Goal: Check status: Check status

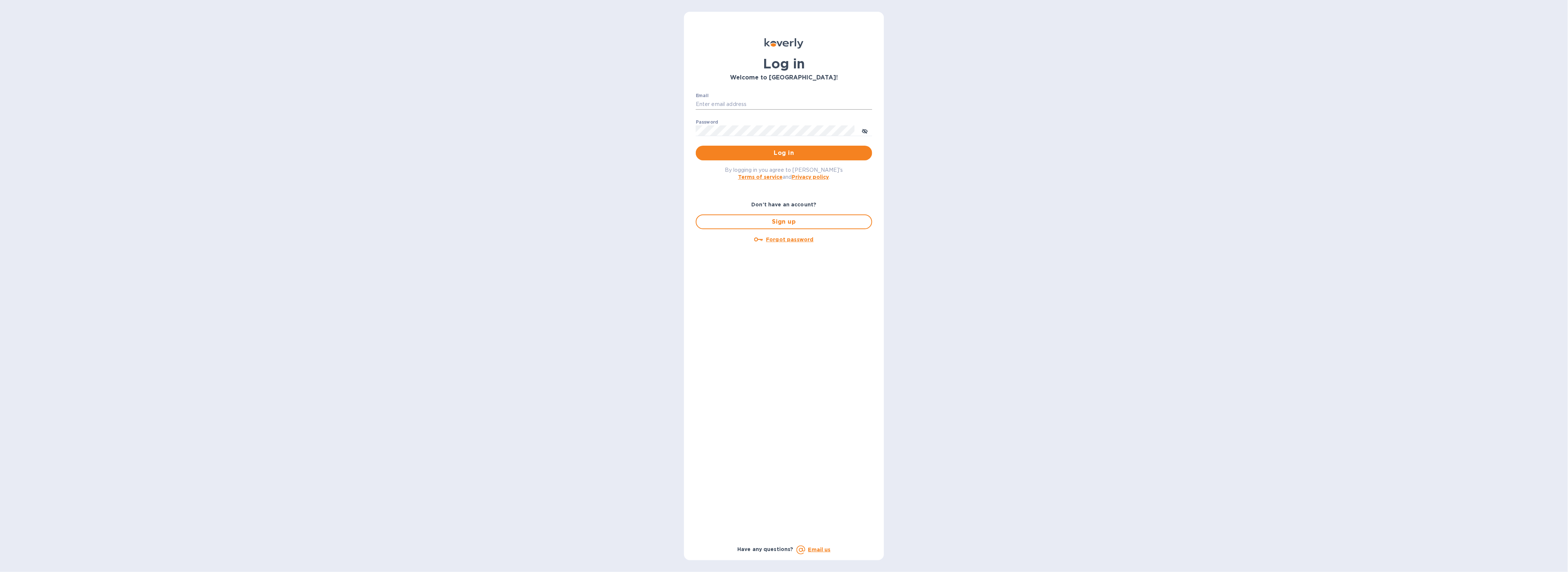
click at [779, 99] on input "Email" at bounding box center [784, 104] width 177 height 11
click at [777, 105] on input "Email" at bounding box center [784, 104] width 177 height 11
type input "[EMAIL_ADDRESS][DOMAIN_NAME]"
click at [778, 154] on span "Log in" at bounding box center [784, 152] width 165 height 9
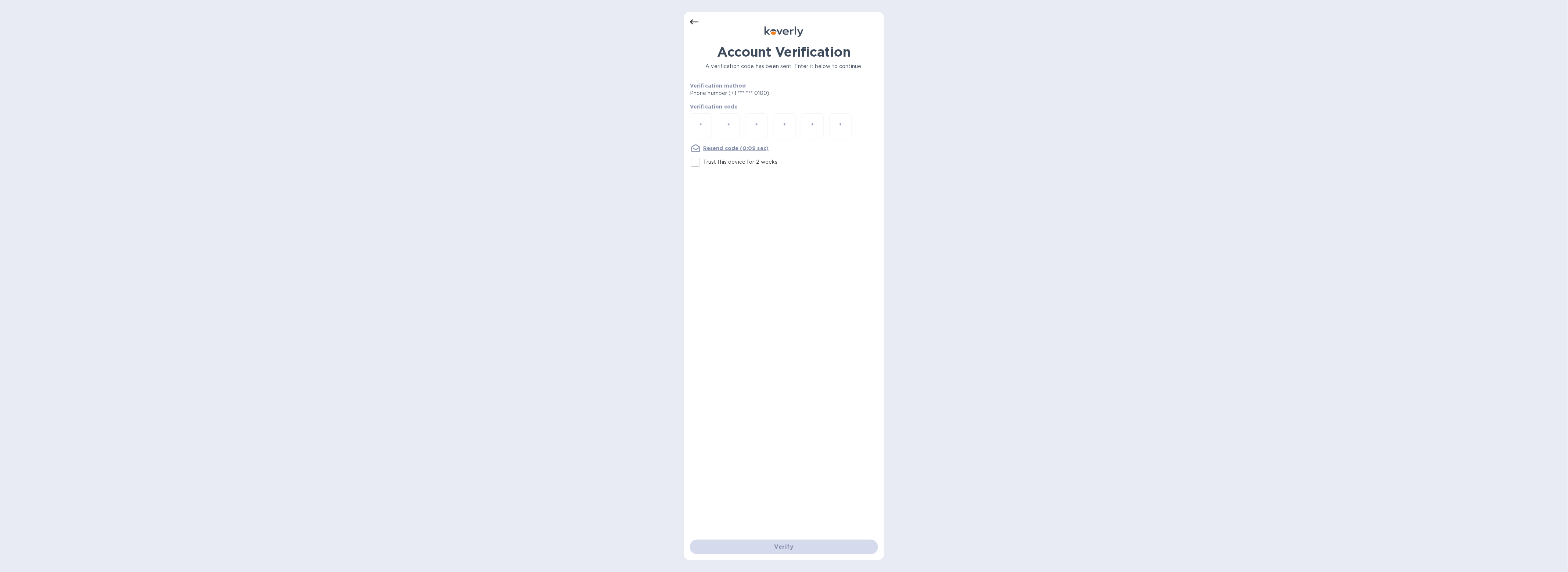
click at [703, 120] on input "number" at bounding box center [701, 126] width 9 height 14
type input "6"
type input "1"
type input "3"
type input "1"
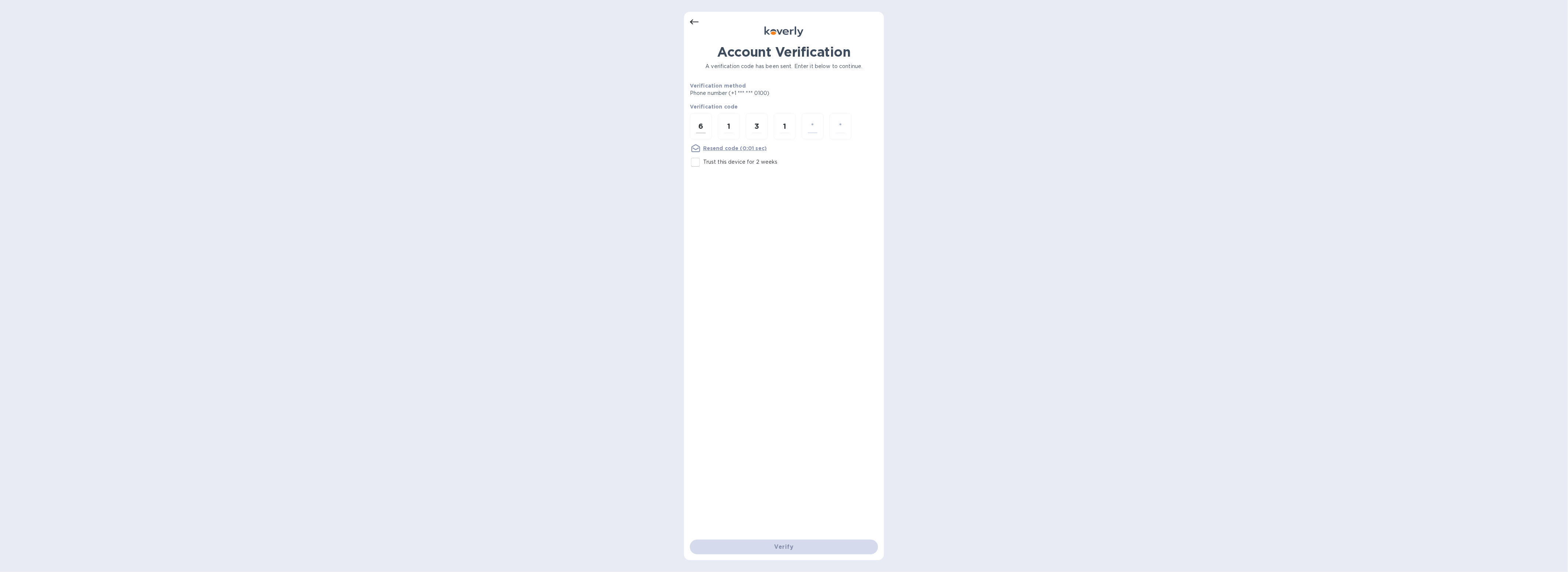
type input "0"
type input "4"
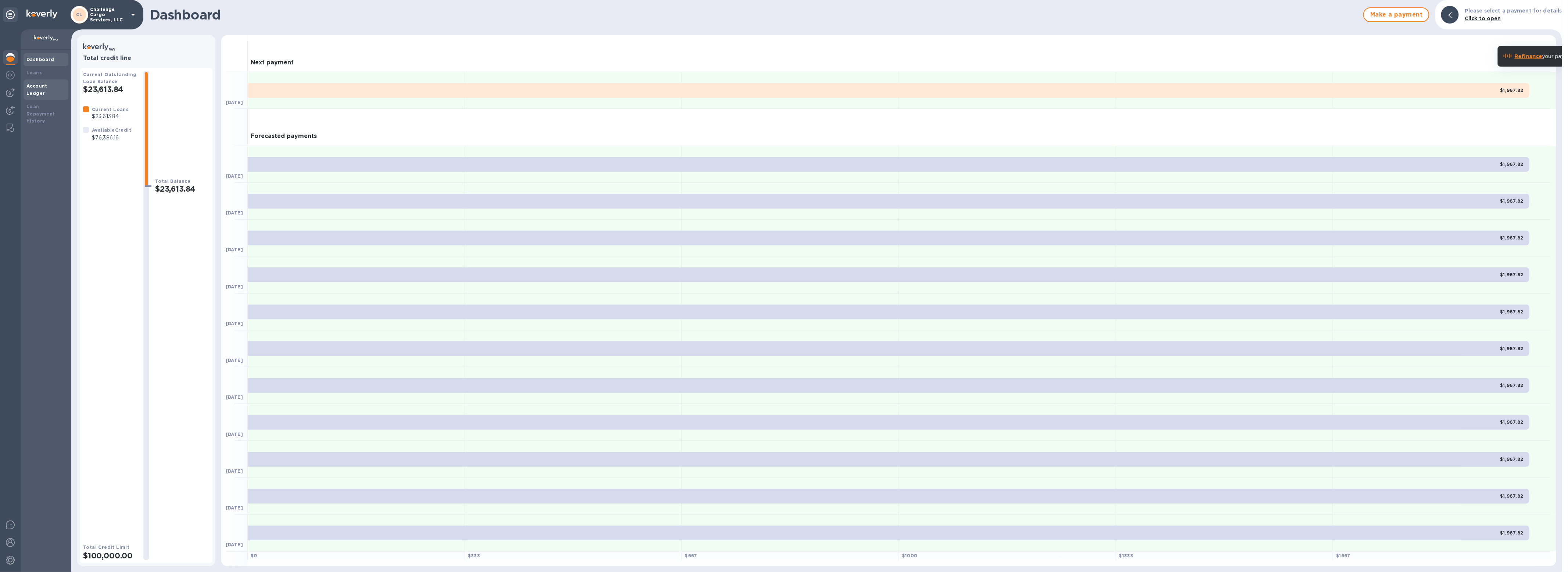
click at [40, 79] on div "Account Ledger" at bounding box center [46, 89] width 45 height 20
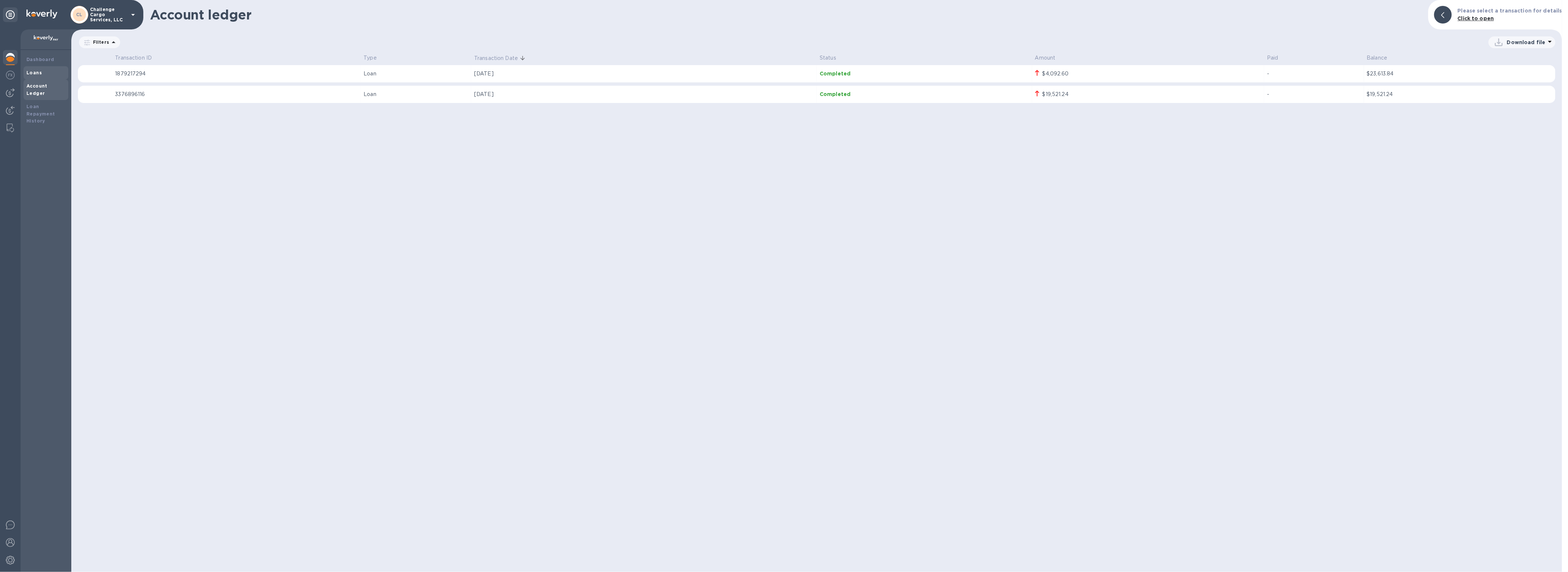
click at [38, 73] on b "Loans" at bounding box center [34, 73] width 15 height 5
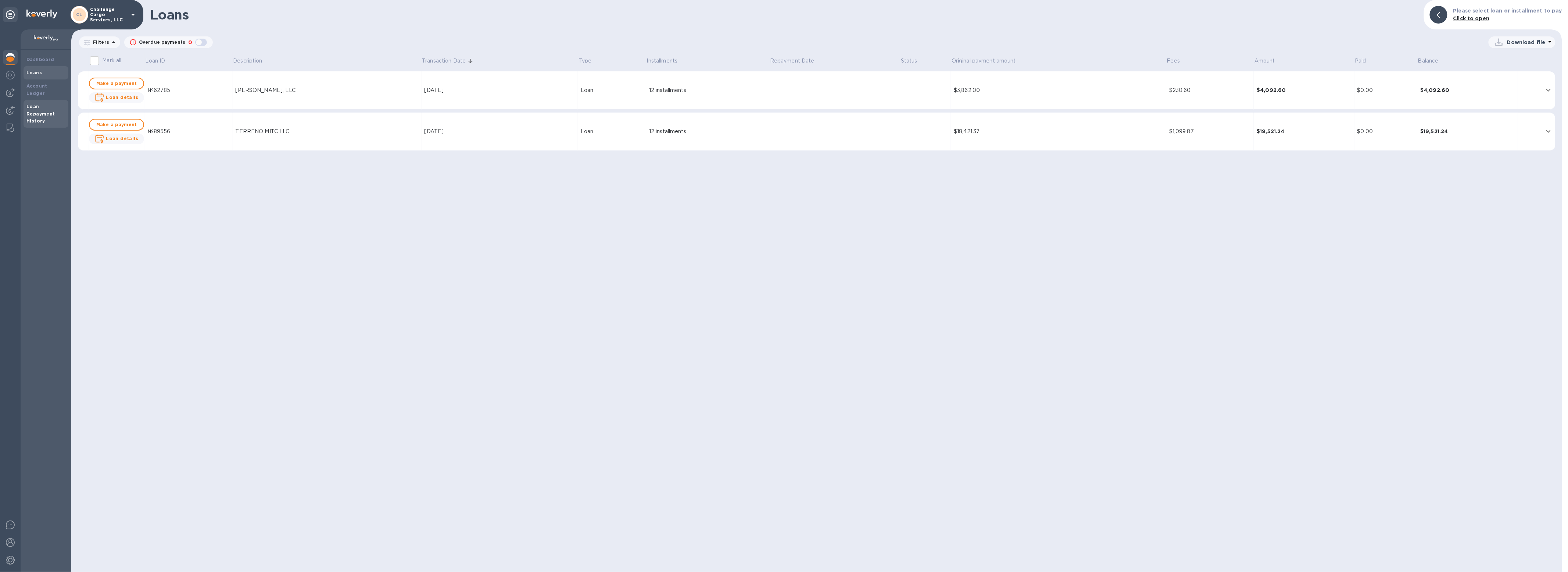
click at [34, 114] on b "Loan Repayment History" at bounding box center [40, 113] width 28 height 20
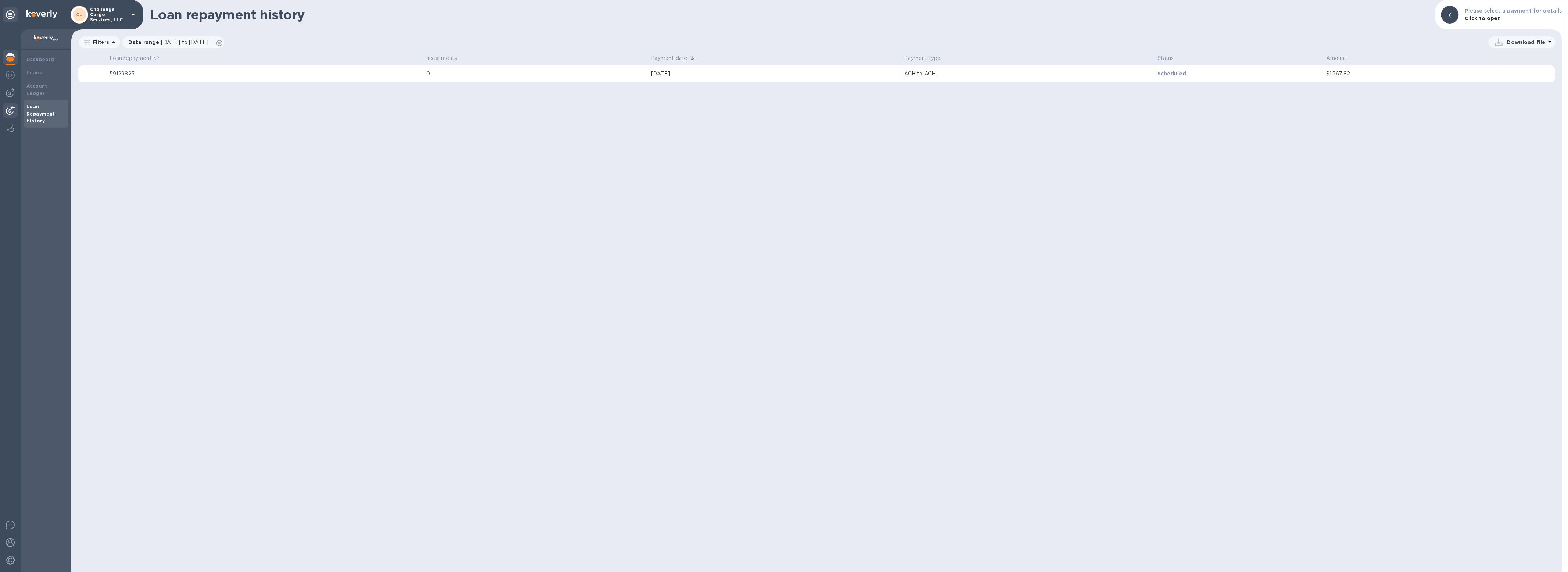
click at [12, 106] on img at bounding box center [10, 110] width 9 height 9
